Goal: Navigation & Orientation: Go to known website

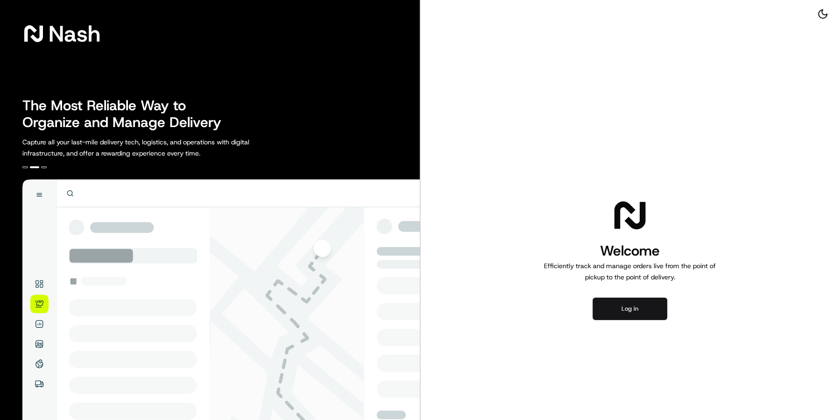
click at [636, 315] on button "Log in" at bounding box center [630, 308] width 75 height 22
